Goal: Task Accomplishment & Management: Use online tool/utility

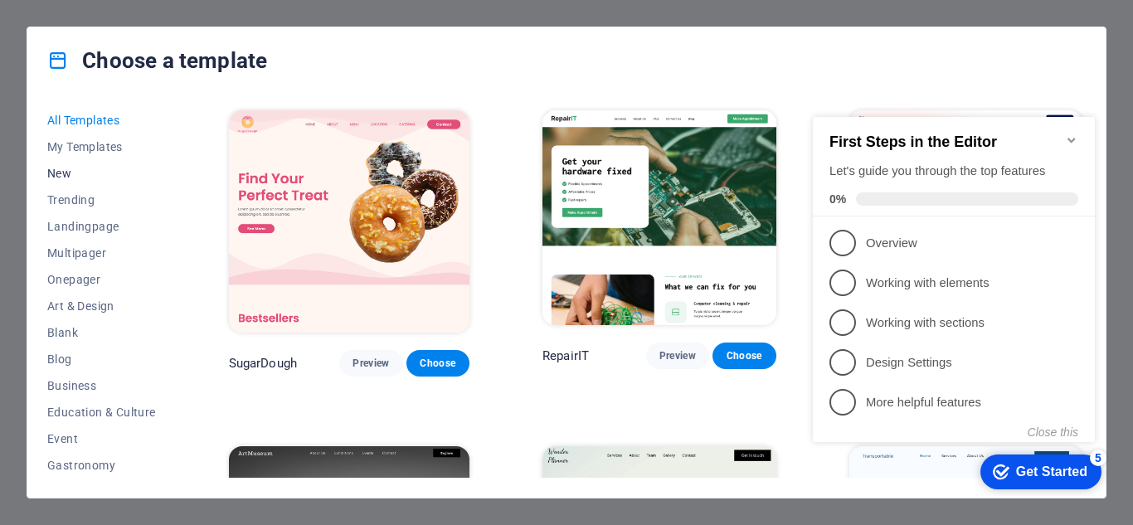
click at [62, 171] on span "New" at bounding box center [101, 173] width 109 height 13
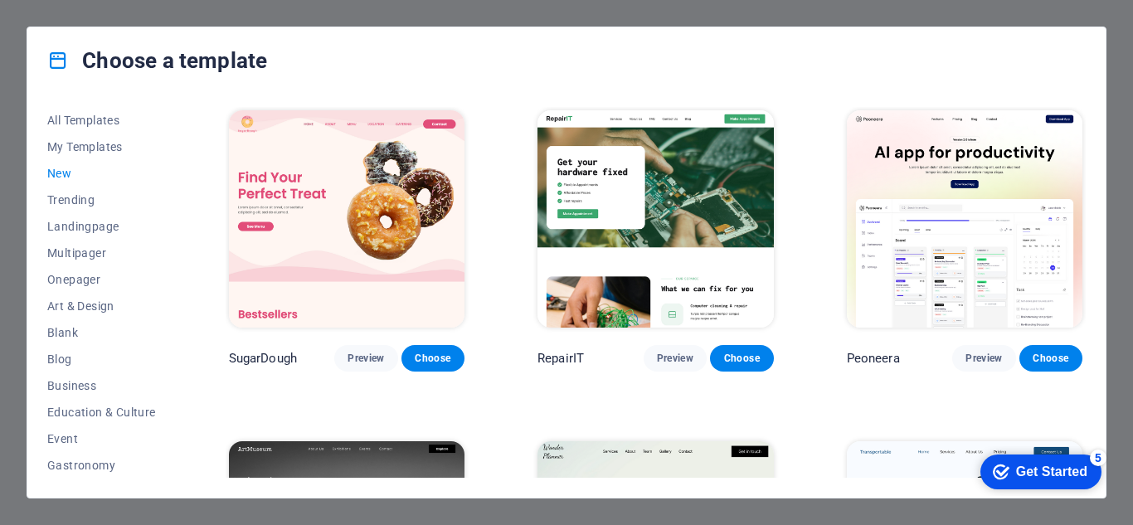
click at [51, 169] on span "New" at bounding box center [101, 173] width 109 height 13
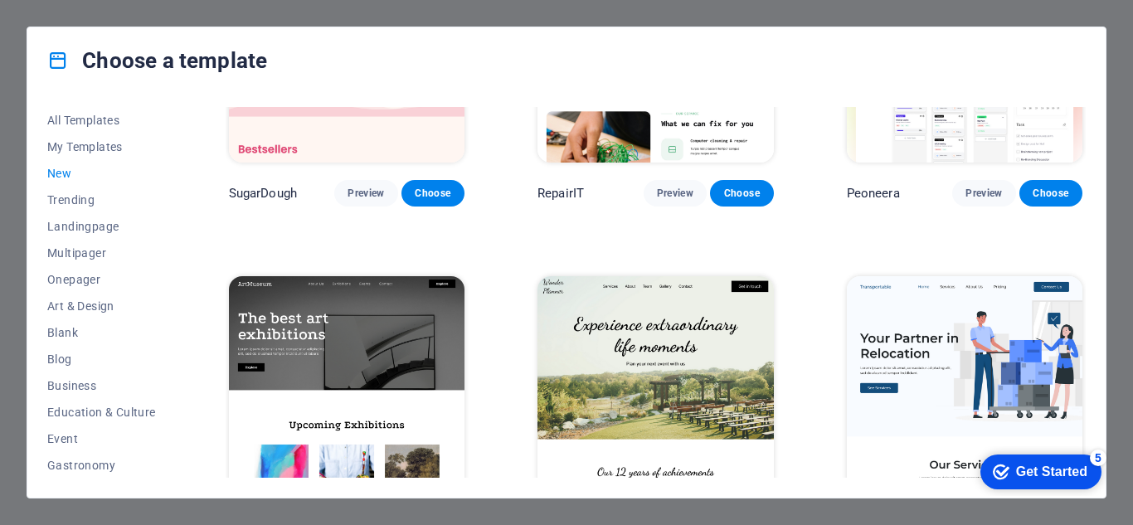
scroll to position [415, 0]
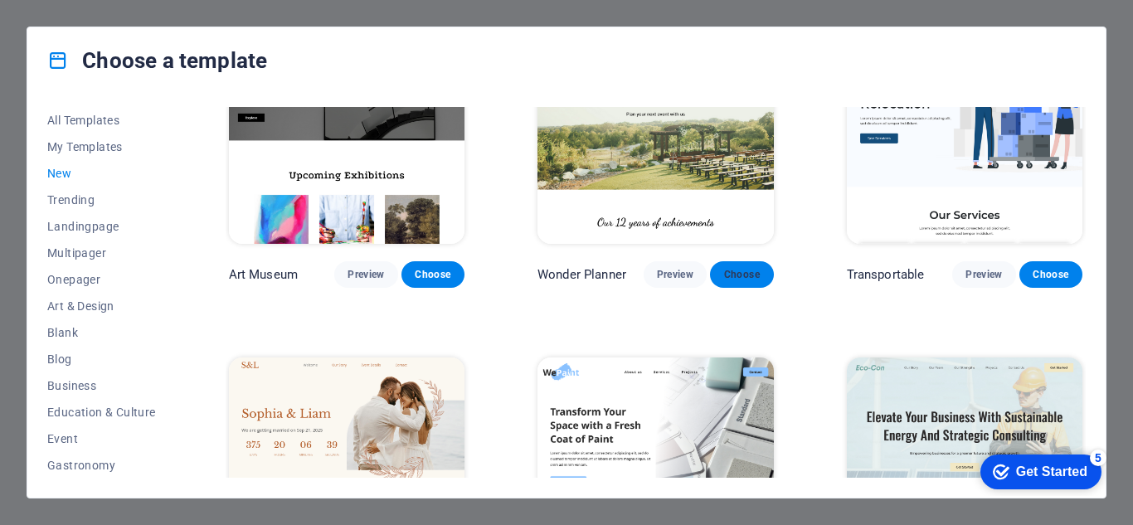
click at [746, 268] on span "Choose" at bounding box center [741, 274] width 36 height 13
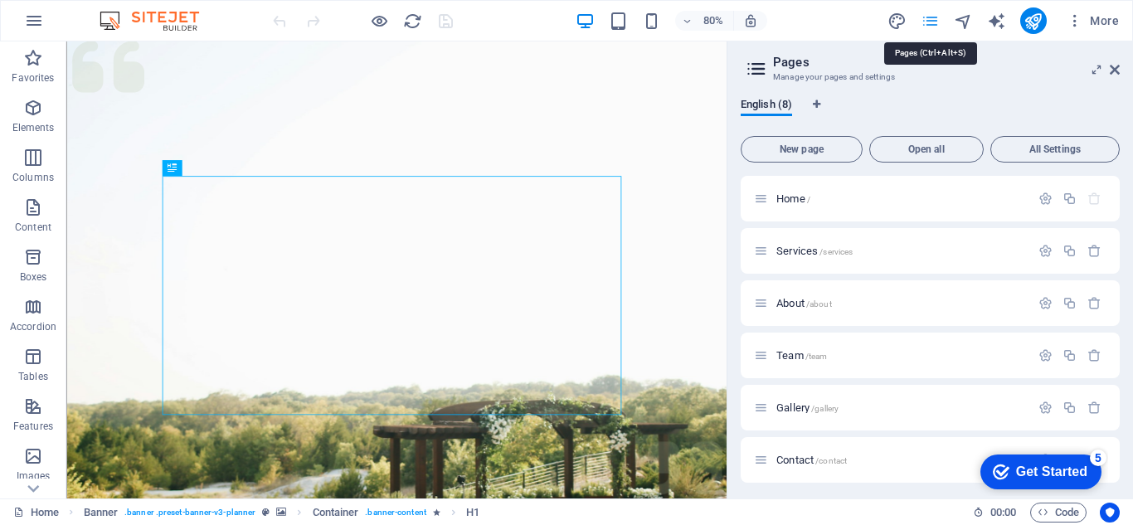
click at [1115, 70] on icon at bounding box center [1115, 69] width 10 height 13
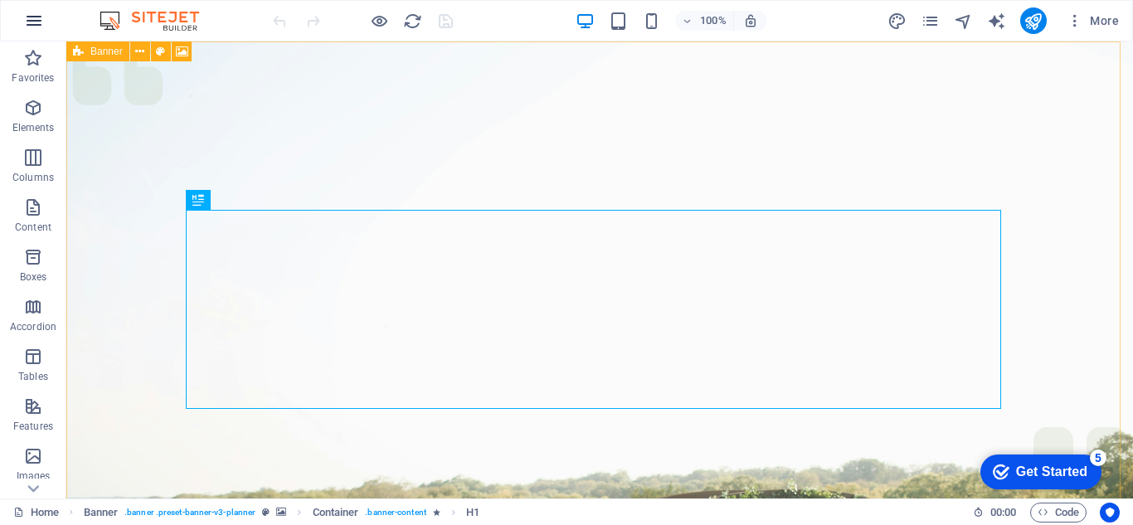
click at [36, 18] on icon "button" at bounding box center [34, 21] width 20 height 20
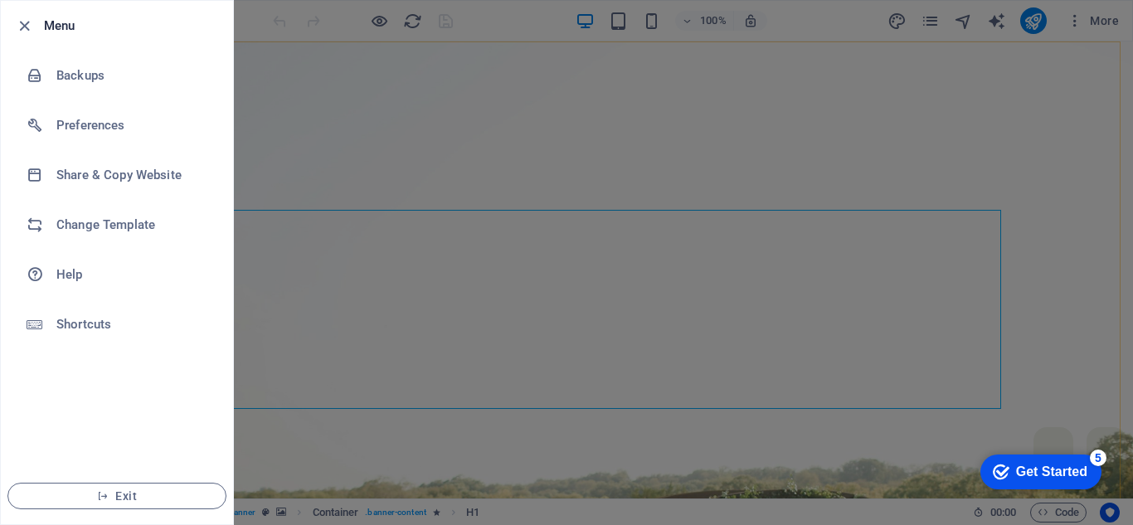
click at [48, 22] on h6 "Menu" at bounding box center [132, 26] width 176 height 20
click at [30, 28] on icon "button" at bounding box center [24, 26] width 19 height 19
